Goal: Find specific page/section: Find specific page/section

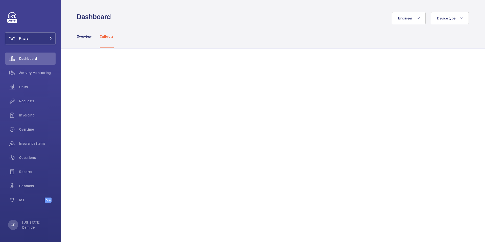
scroll to position [525, 0]
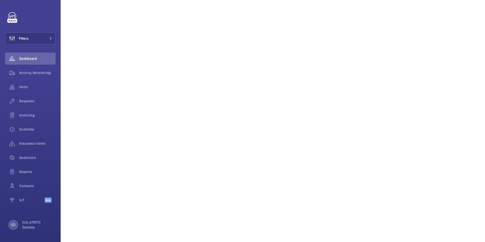
scroll to position [146, 0]
click at [40, 74] on span "Activity Monitoring" at bounding box center [37, 72] width 36 height 5
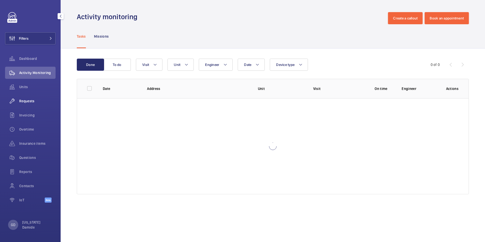
click at [31, 99] on span "Requests" at bounding box center [37, 100] width 36 height 5
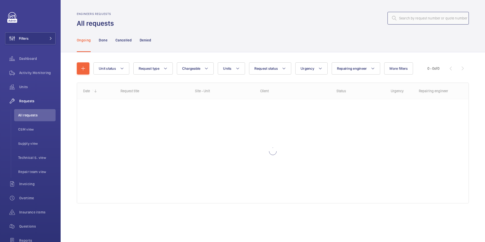
click at [400, 18] on input "text" at bounding box center [427, 18] width 81 height 13
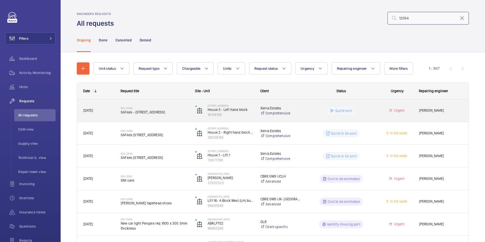
type input "12094"
click at [156, 115] on div "R25-12095 SAFeds - 32 Woodfield Road" at bounding box center [155, 110] width 68 height 15
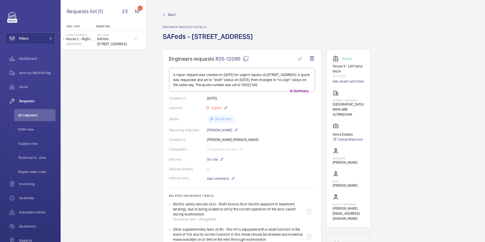
click at [245, 59] on mat-icon at bounding box center [246, 59] width 6 height 6
